Goal: Check status: Check status

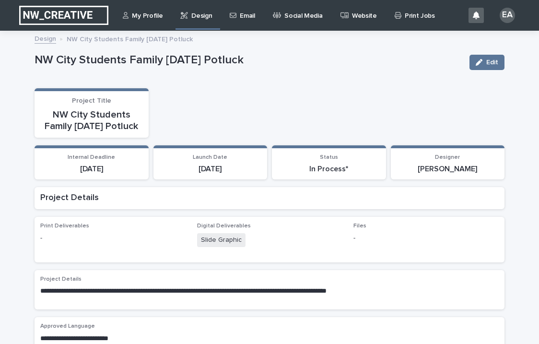
click at [156, 15] on p "My Profile" at bounding box center [147, 10] width 31 height 20
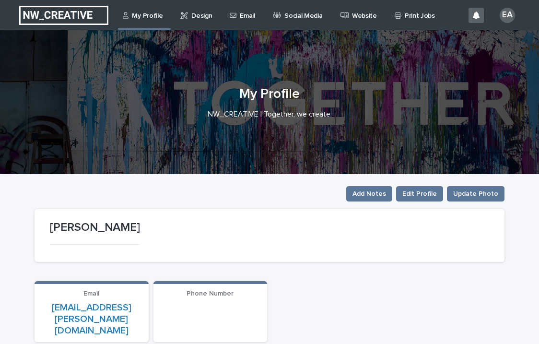
click at [191, 14] on p "Design" at bounding box center [201, 10] width 21 height 20
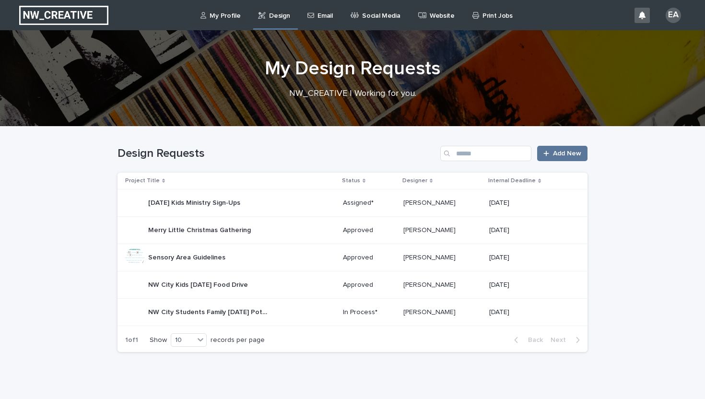
click at [382, 311] on p "In Process*" at bounding box center [369, 312] width 53 height 8
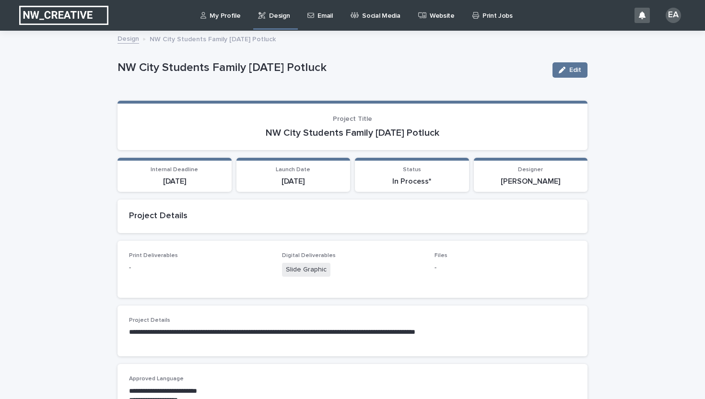
click at [82, 8] on img at bounding box center [63, 15] width 89 height 19
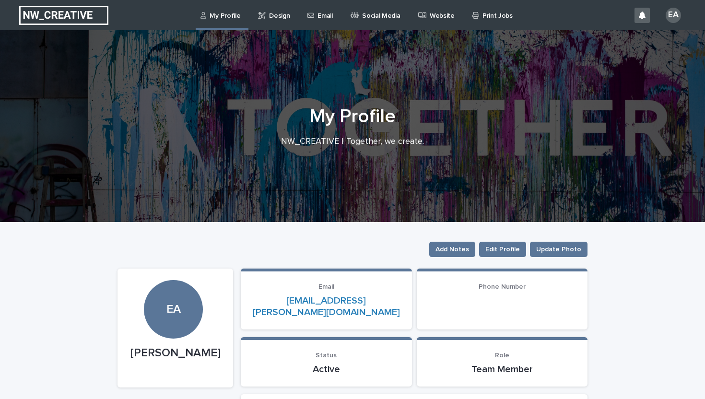
click at [477, 30] on div "My Profile Design Email Social Media Website Print Jobs" at bounding box center [371, 15] width 517 height 31
click at [475, 14] on div "Print Jobs" at bounding box center [495, 10] width 46 height 20
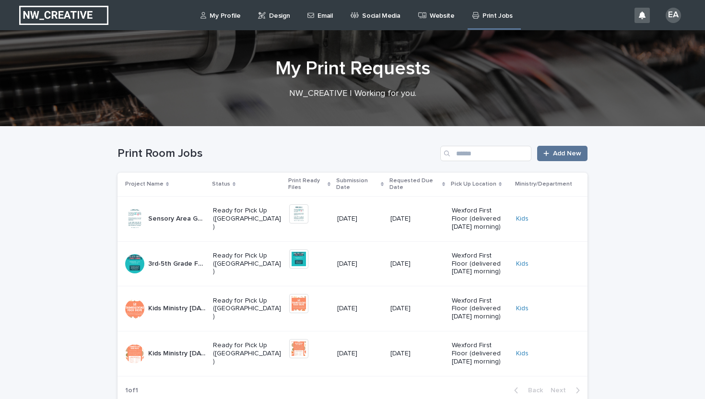
click at [398, 225] on div "[DATE]" at bounding box center [418, 219] width 54 height 16
